Goal: Information Seeking & Learning: Check status

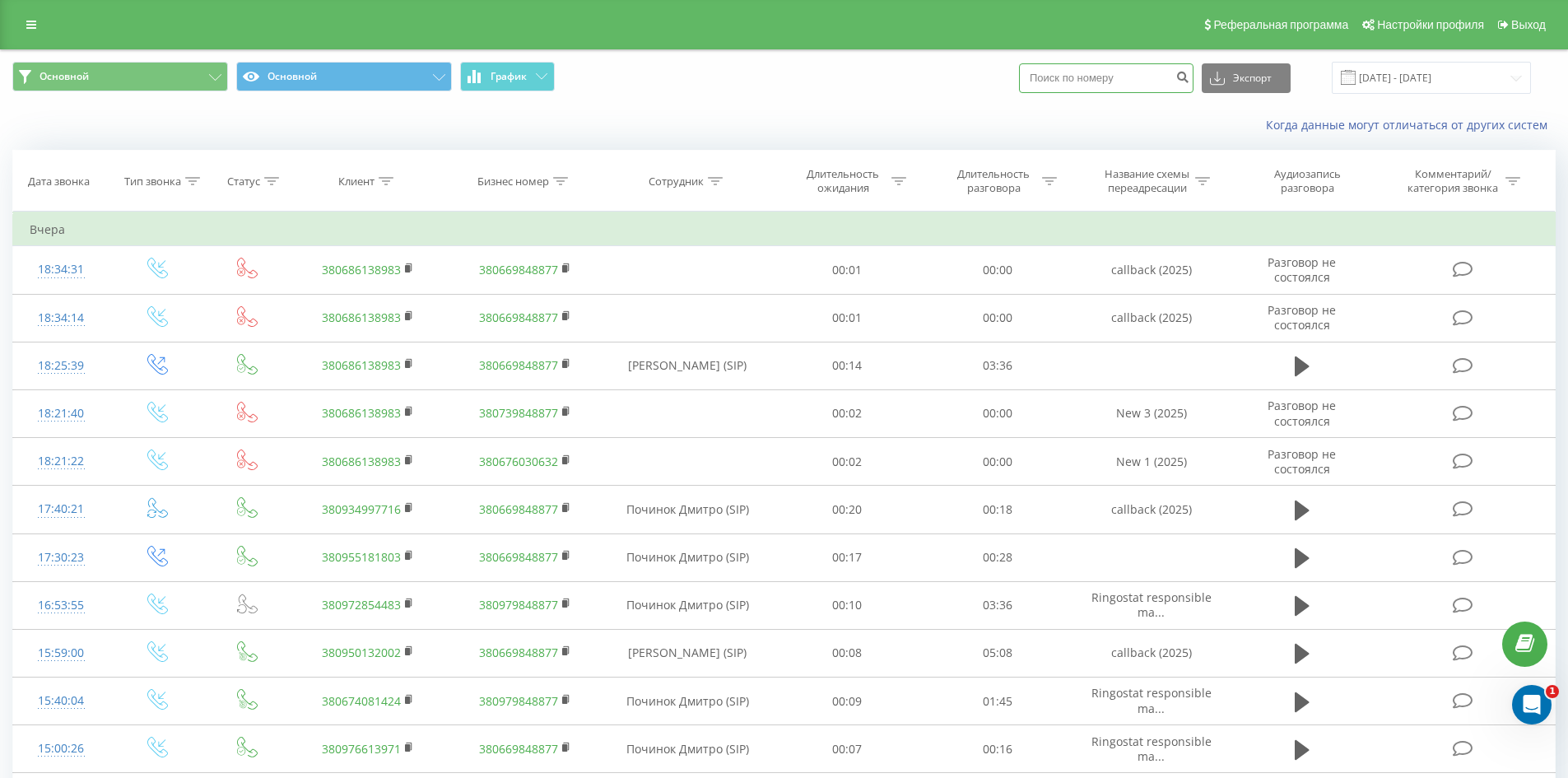
click at [1090, 79] on input at bounding box center [1106, 79] width 175 height 30
paste input "[PHONE_NUMBER]"
type input "[PHONE_NUMBER]"
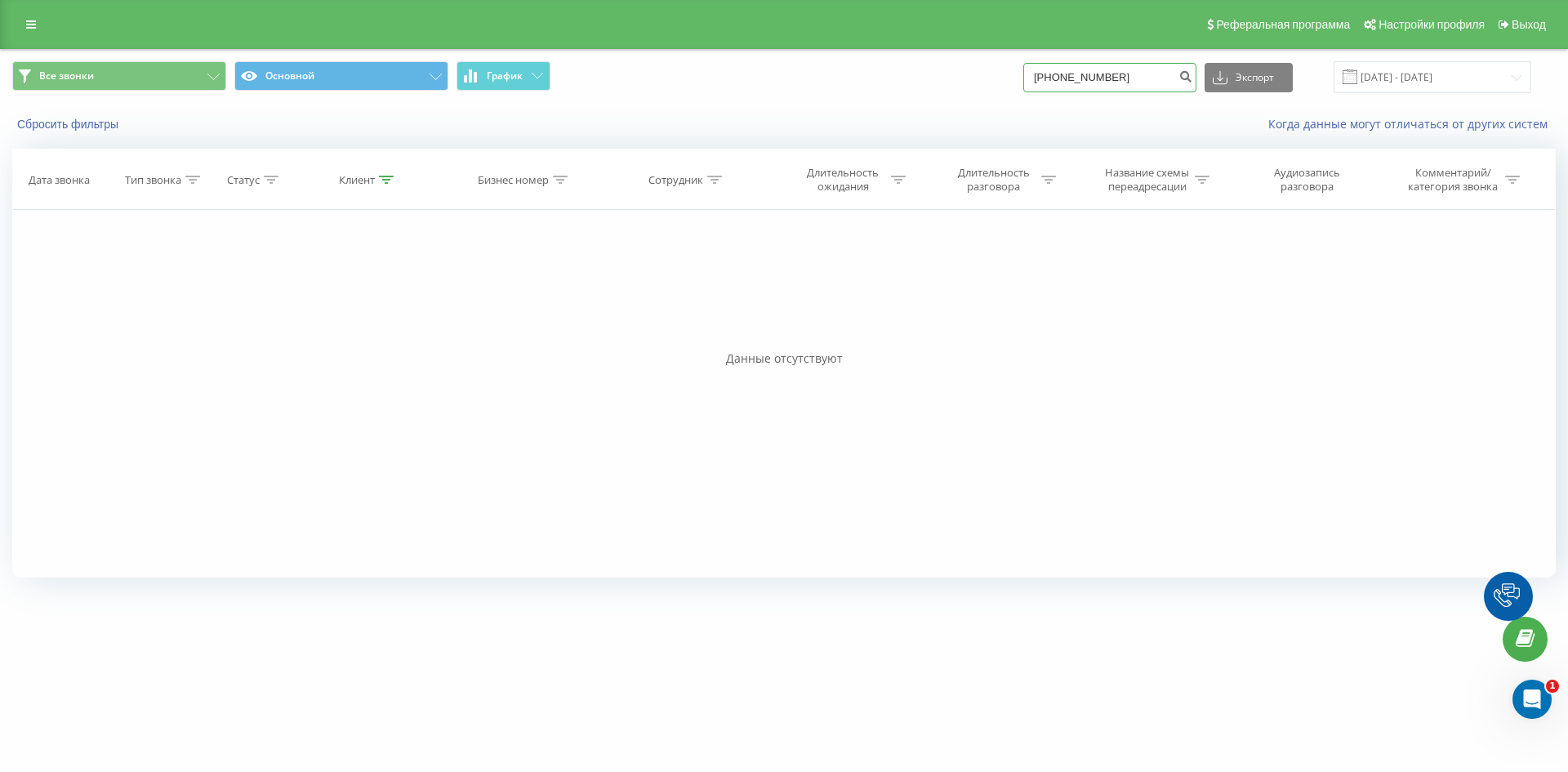
click at [1057, 81] on input "+380995235161" at bounding box center [1110, 78] width 173 height 29
type input "380995235161"
click at [1081, 82] on input "380995235161" at bounding box center [1110, 78] width 173 height 29
paste input "+380983047979"
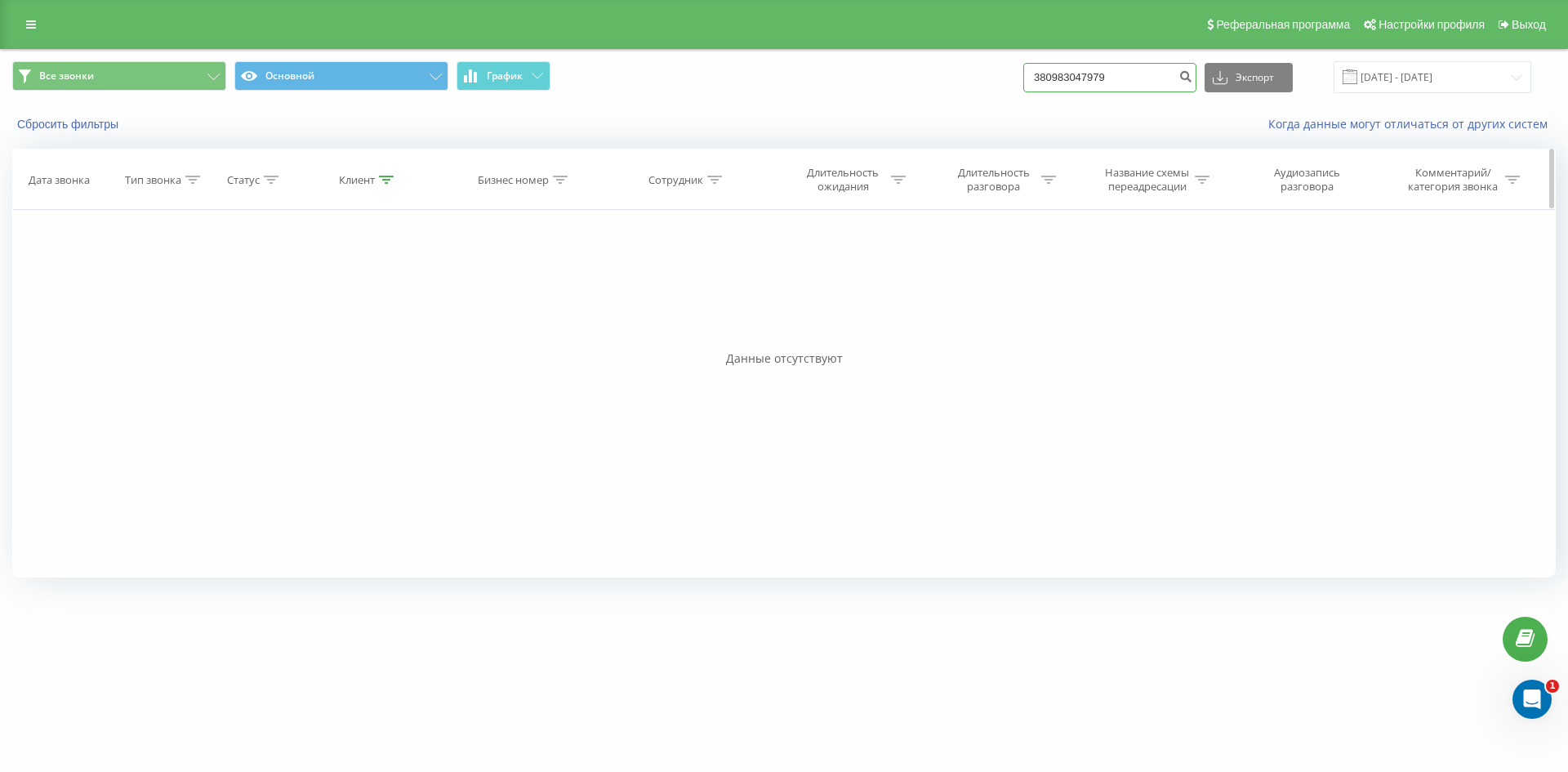
type input "380983047979"
click at [1117, 76] on input "380983047979" at bounding box center [1110, 78] width 173 height 29
click at [1118, 74] on input "380983047979" at bounding box center [1110, 78] width 173 height 29
paste input "+380973523651"
type input "380973523651"
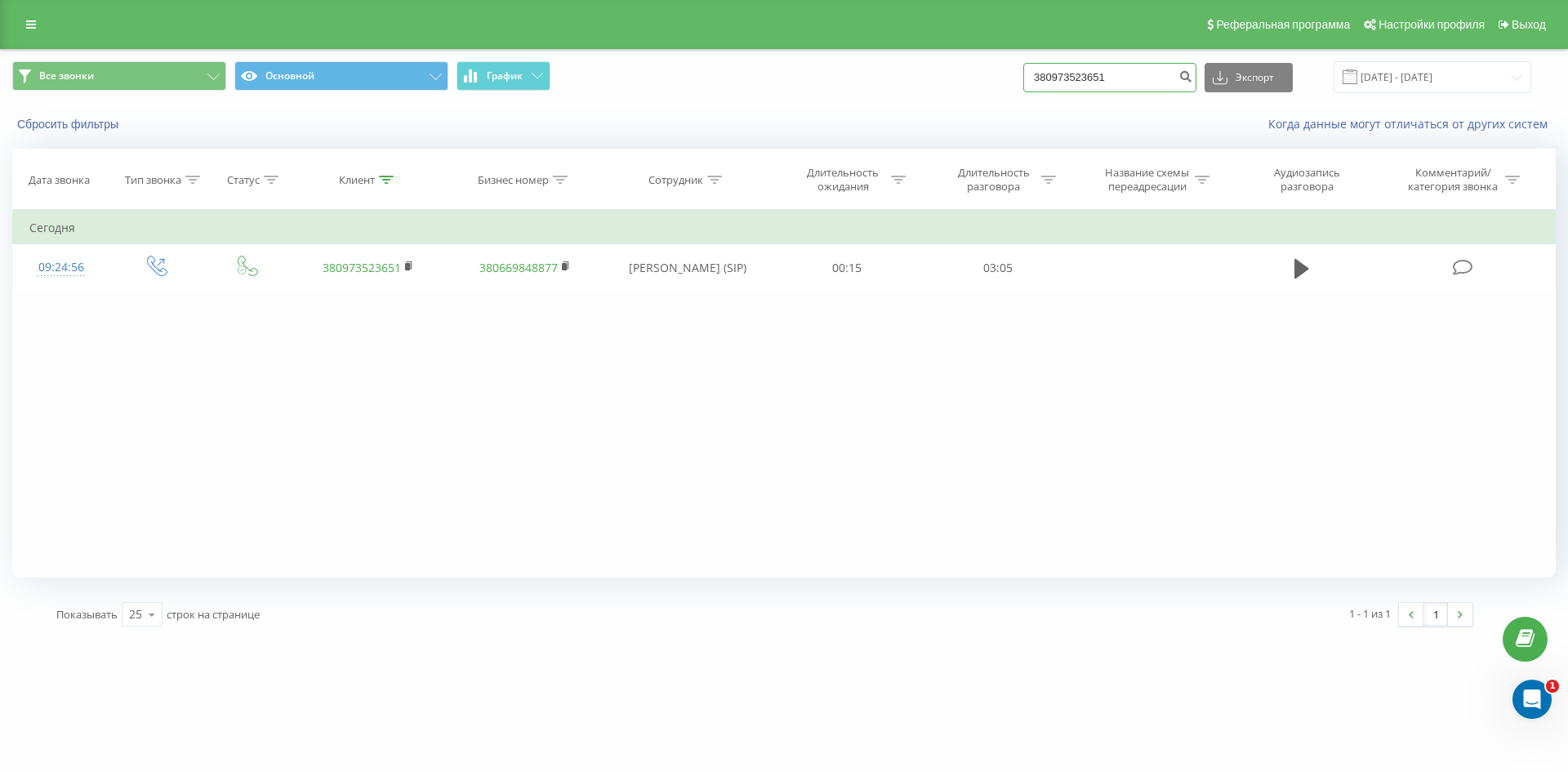
click at [1106, 75] on input "380973523651" at bounding box center [1110, 78] width 173 height 29
paste input "686138983"
type input "380686138983"
